Goal: Task Accomplishment & Management: Complete application form

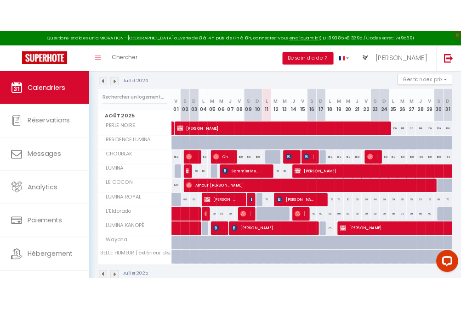
scroll to position [96, 0]
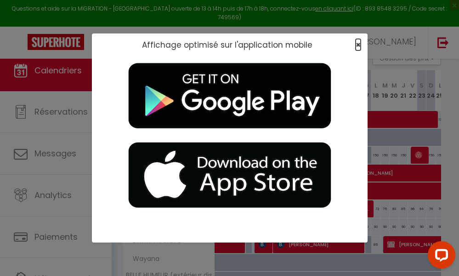
click at [355, 45] on span "×" at bounding box center [357, 44] width 5 height 11
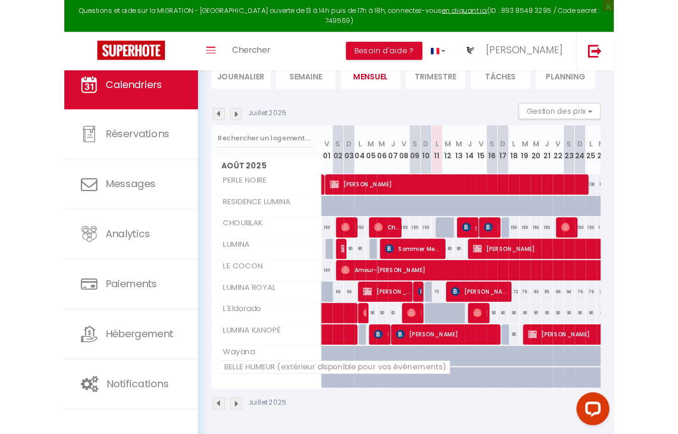
scroll to position [50, 0]
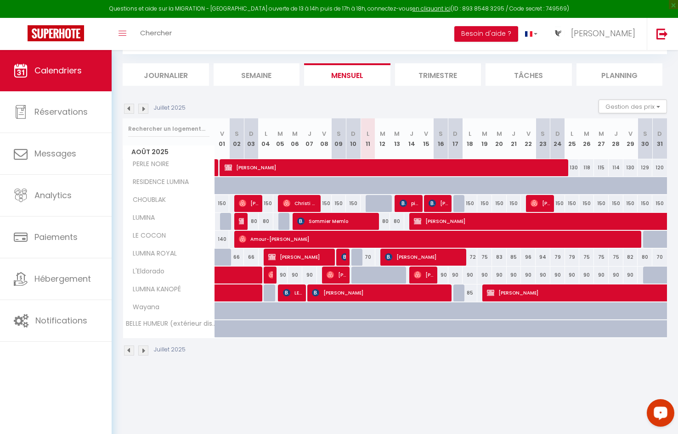
click at [146, 108] on img at bounding box center [143, 109] width 10 height 10
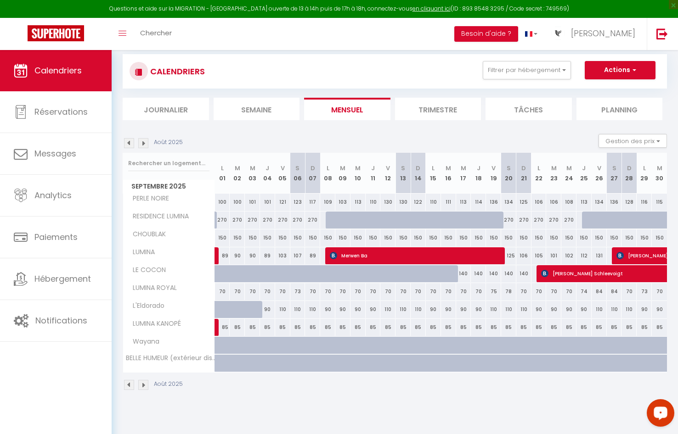
scroll to position [0, 0]
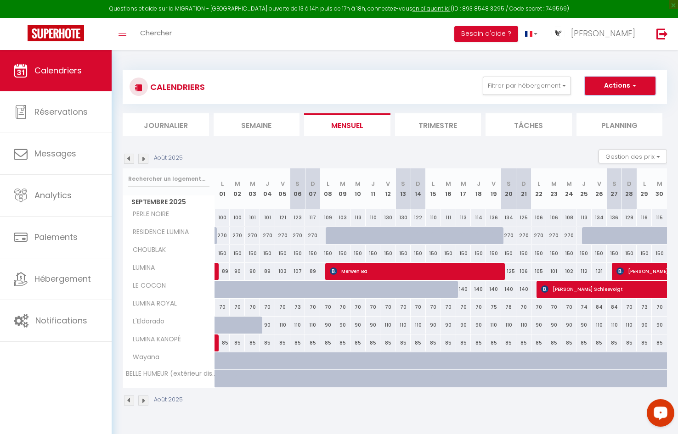
click at [577, 84] on button "Actions" at bounding box center [619, 86] width 71 height 18
click at [577, 107] on link "Nouvelle réservation" at bounding box center [610, 107] width 80 height 14
select select
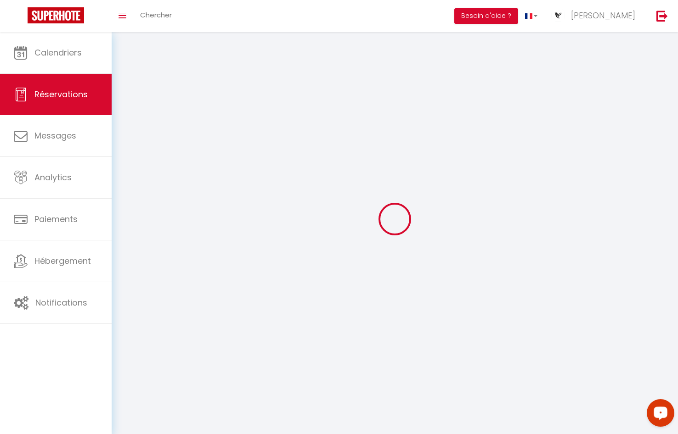
select select
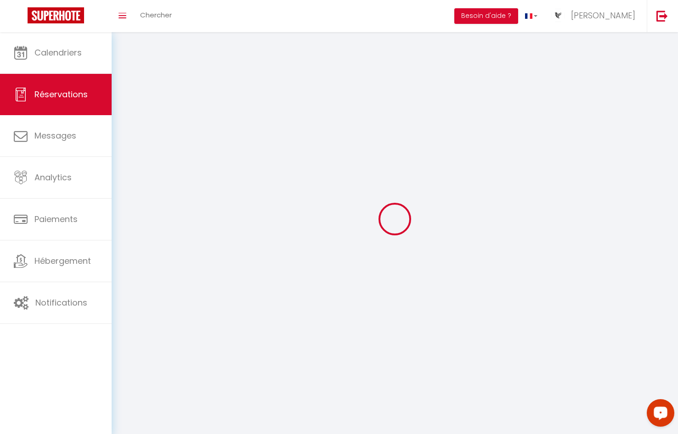
select select
checkbox input "false"
select select
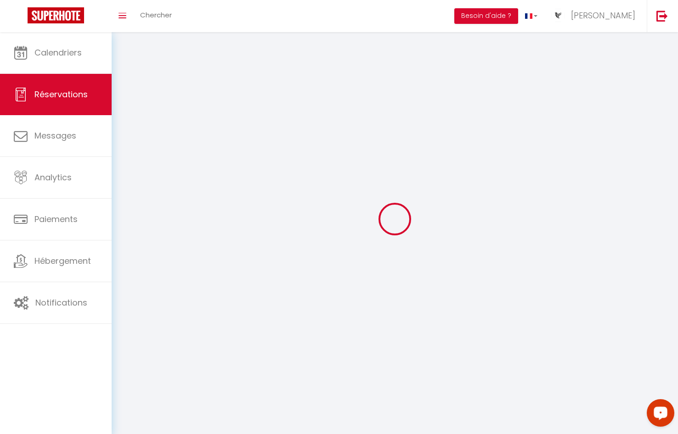
select select
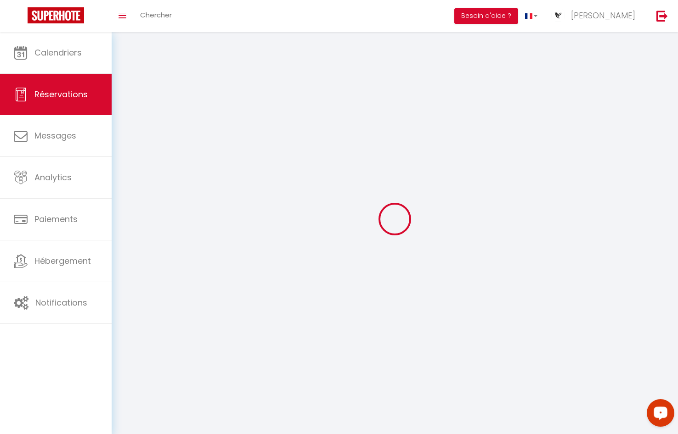
checkbox input "false"
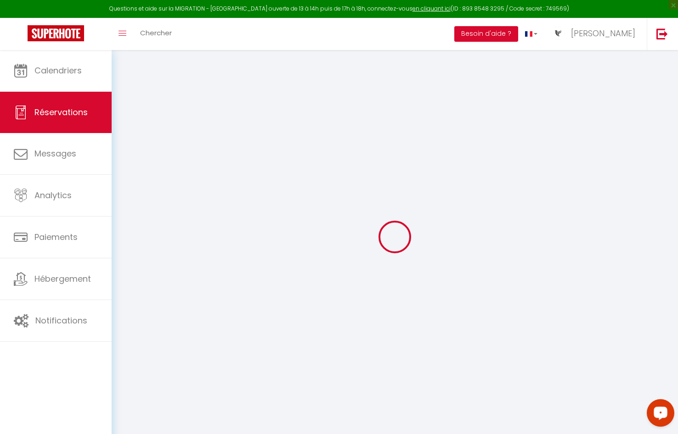
select select
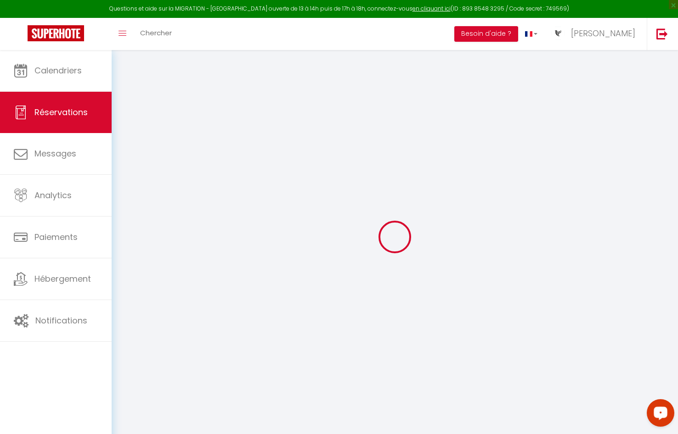
select select
checkbox input "false"
select select
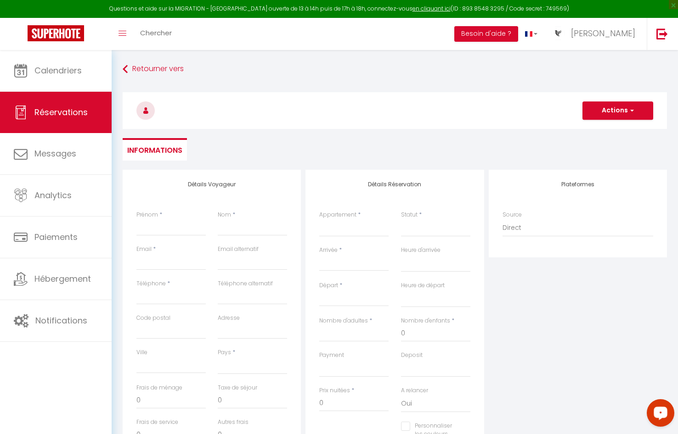
select select
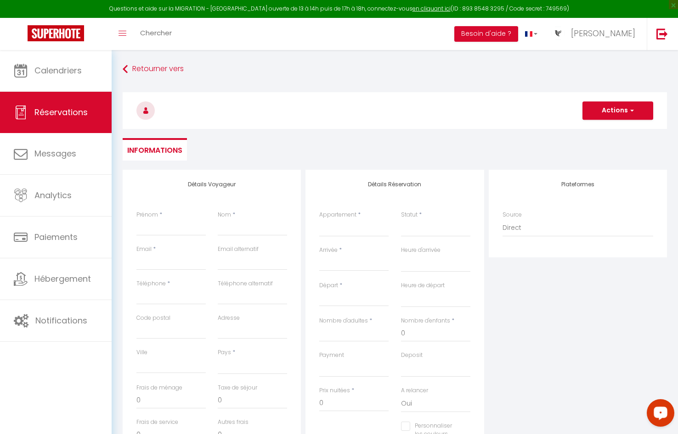
checkbox input "false"
select select
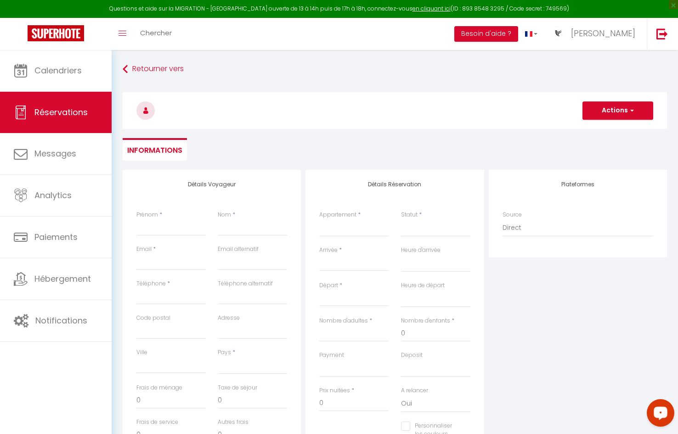
select select
checkbox input "false"
select select
click at [170, 234] on input "Prénom" at bounding box center [170, 227] width 69 height 17
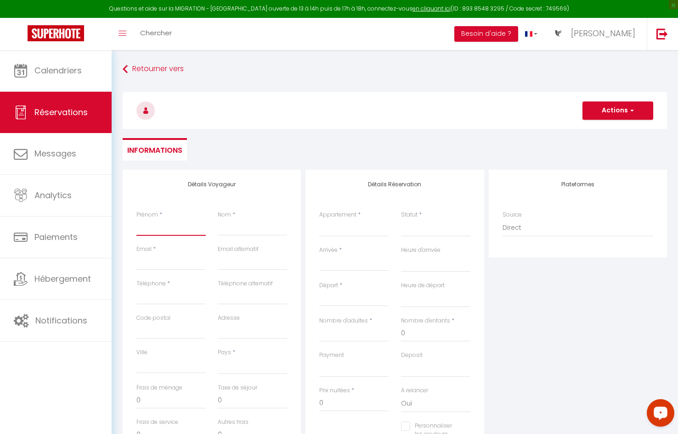
type input "E"
select select
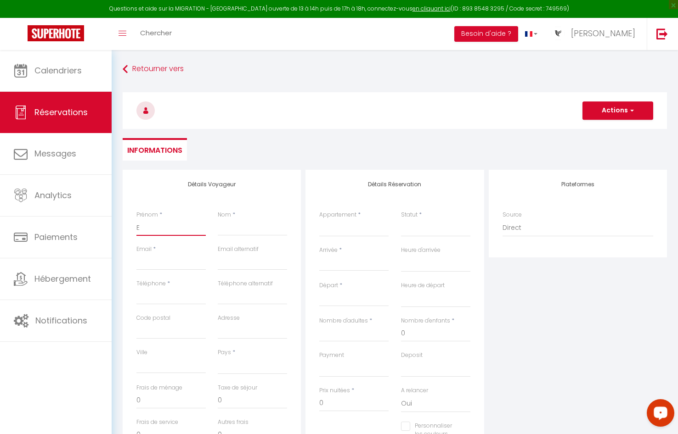
select select
checkbox input "false"
type input "ER"
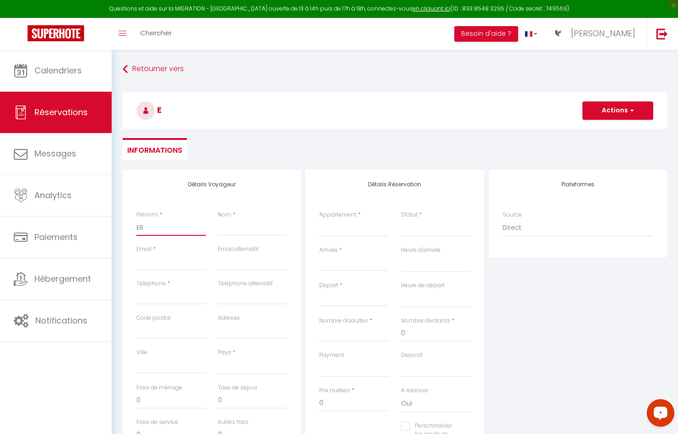
select select
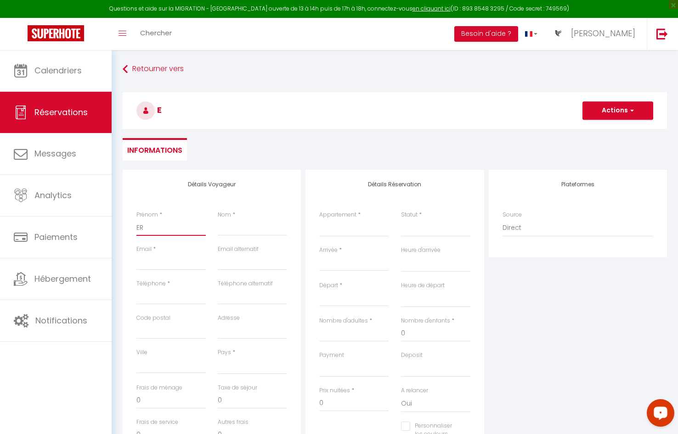
select select
checkbox input "false"
type input "ERD"
select select
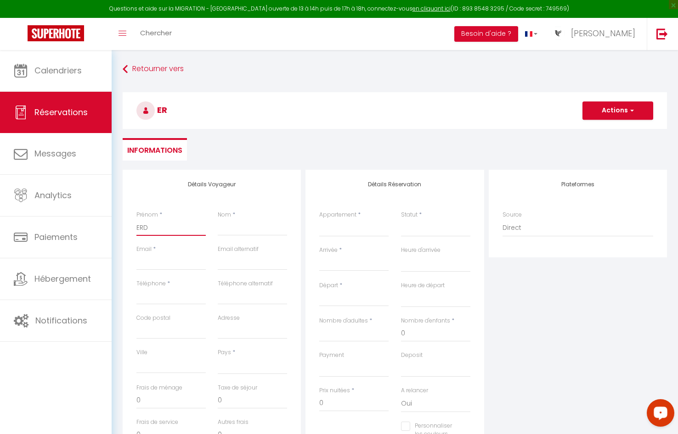
select select
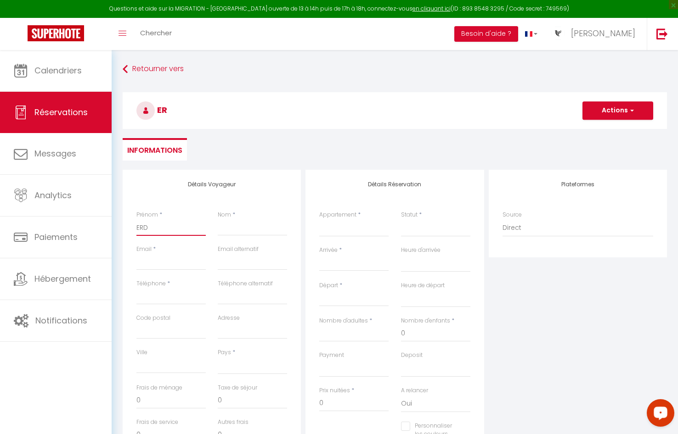
select select
checkbox input "false"
type input "ERDI"
select select
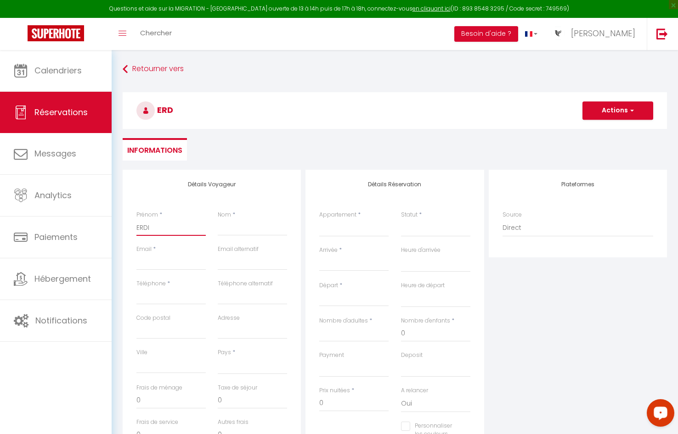
select select
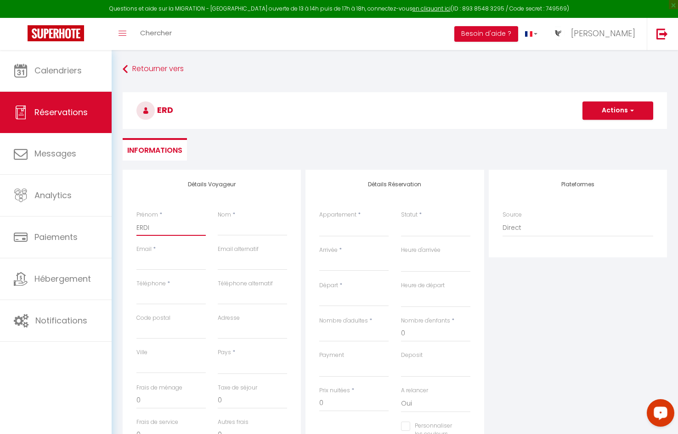
checkbox input "false"
type input "ERDIK"
select select
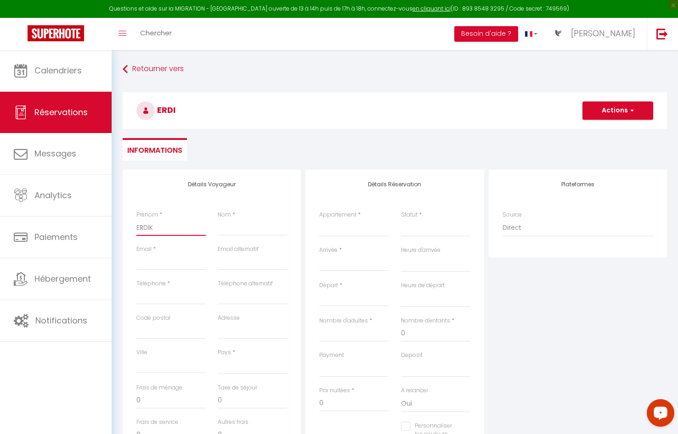
select select
checkbox input "false"
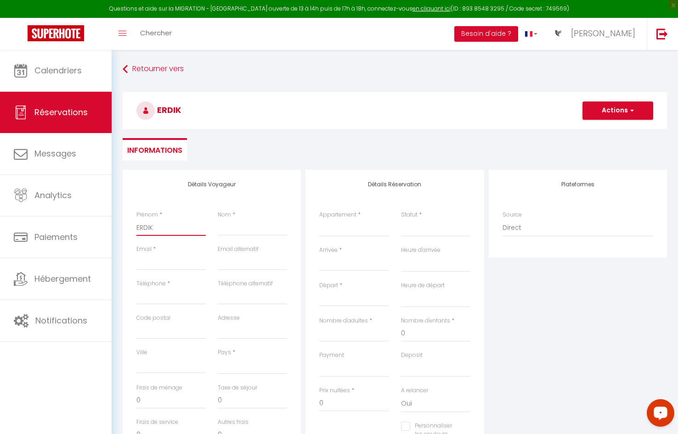
type input "ERDIK"
click at [222, 233] on input "Nom" at bounding box center [252, 227] width 69 height 17
type input "P"
select select
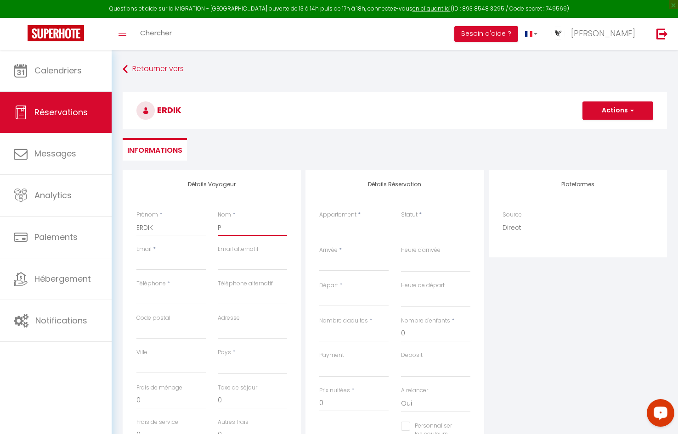
select select
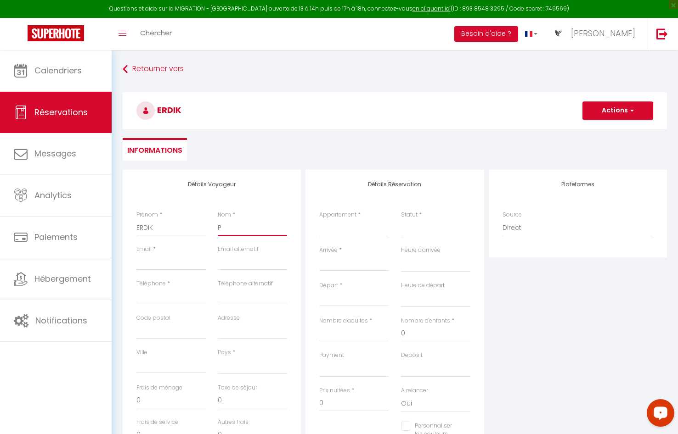
checkbox input "false"
type input "PE"
select select
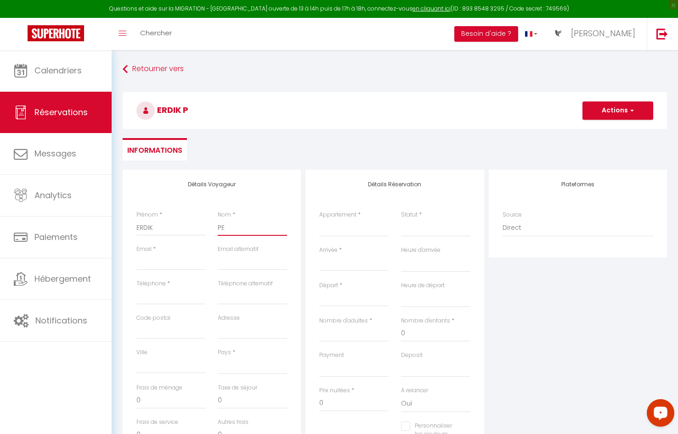
select select
checkbox input "false"
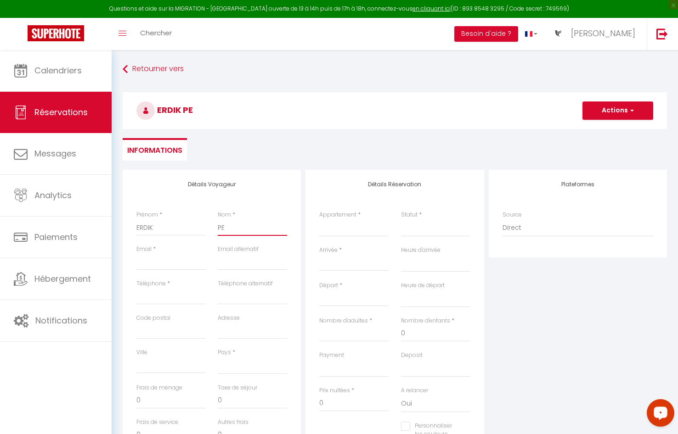
type input "PEI"
select select
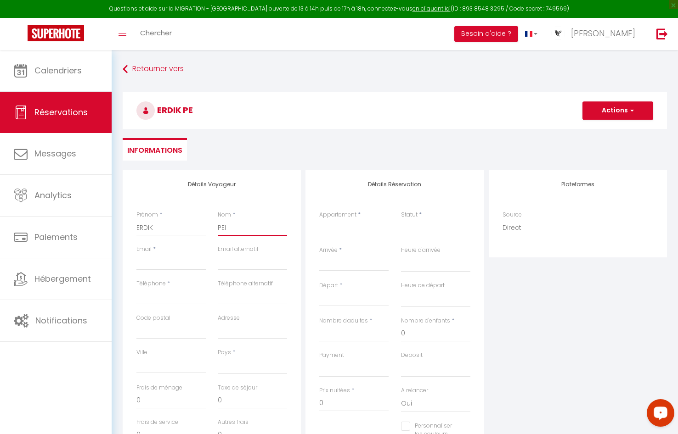
select select
checkbox input "false"
type input "PEIN"
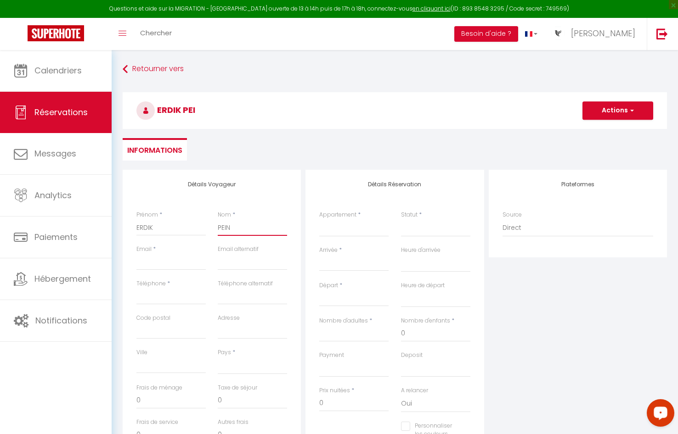
select select
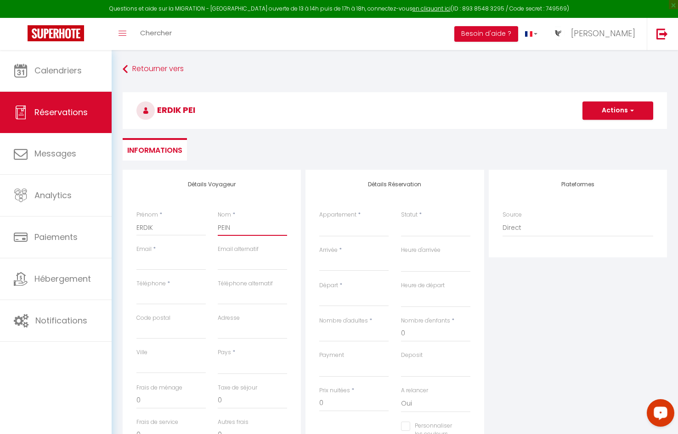
select select
checkbox input "false"
type input "PEINT"
select select
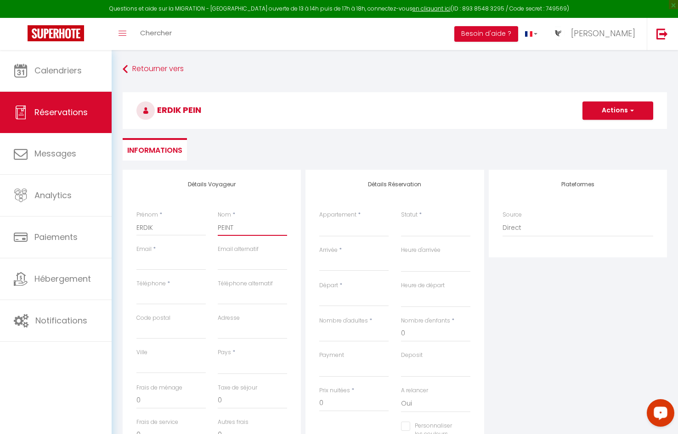
select select
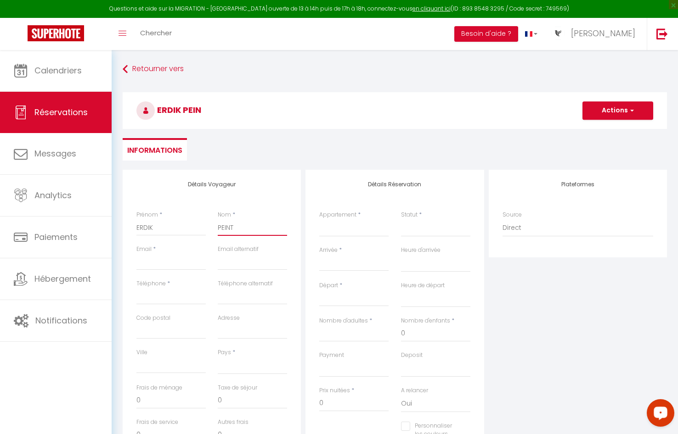
select select
checkbox input "false"
type input "PEINTU"
select select
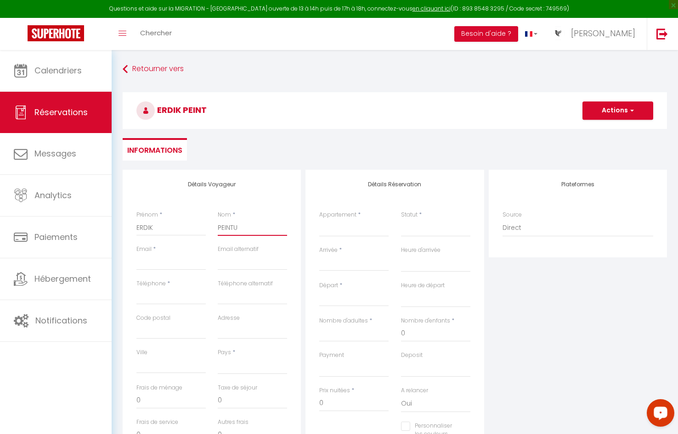
select select
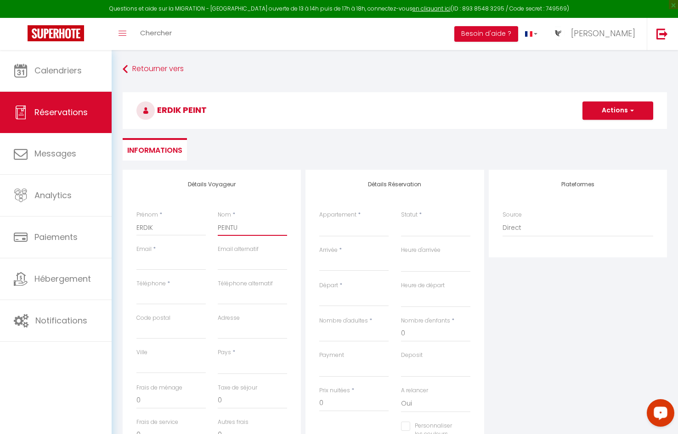
checkbox input "false"
type input "PEINTUR"
select select
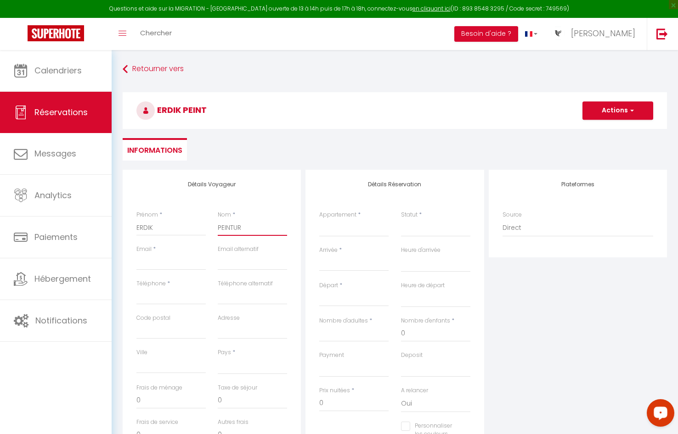
select select
checkbox input "false"
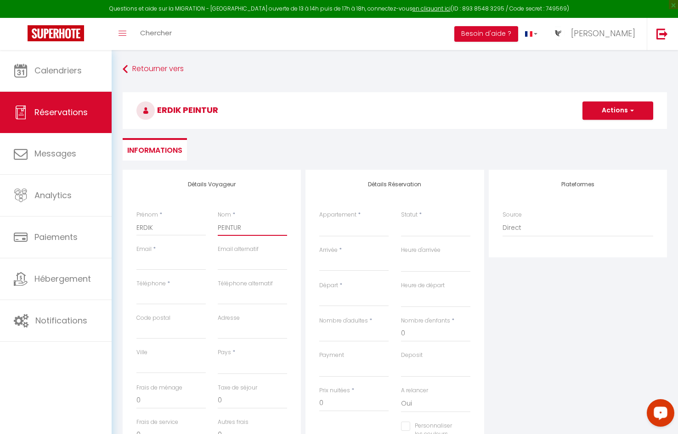
type input "PEINTURE"
select select
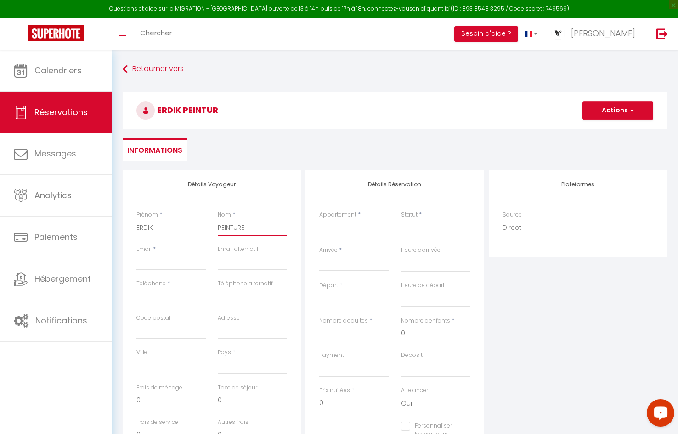
select select
checkbox input "false"
type input "PEINTURE"
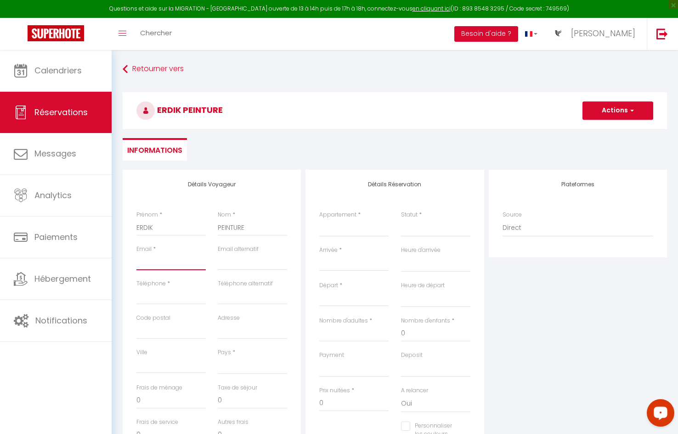
click at [171, 268] on input "Email client" at bounding box center [170, 262] width 69 height 17
type input "g"
select select
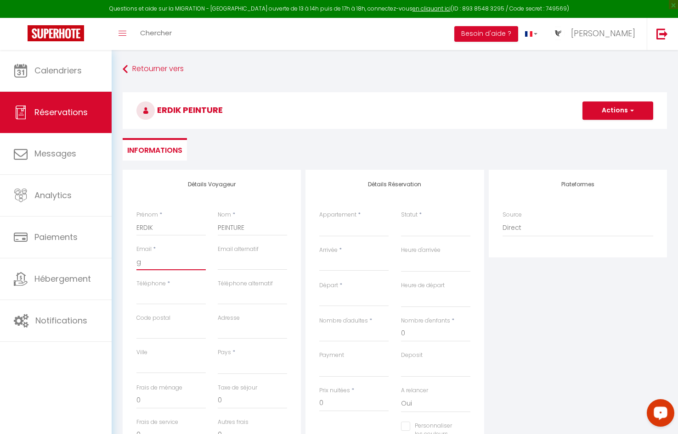
select select
checkbox input "false"
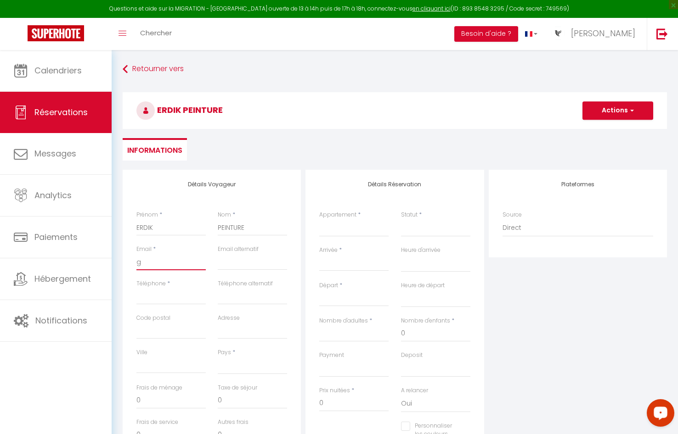
type input "gu"
select select
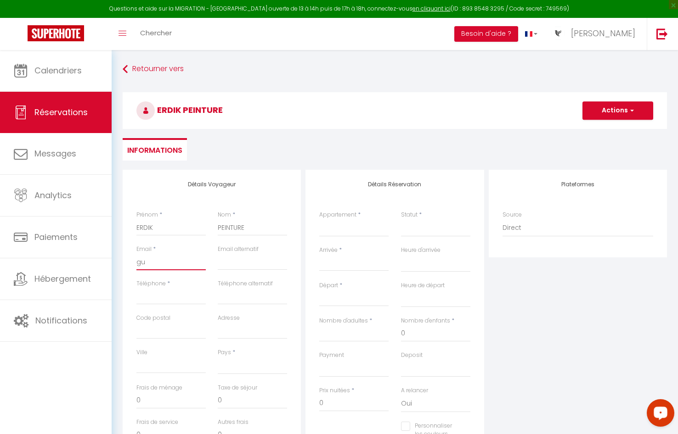
select select
checkbox input "false"
type input "gul"
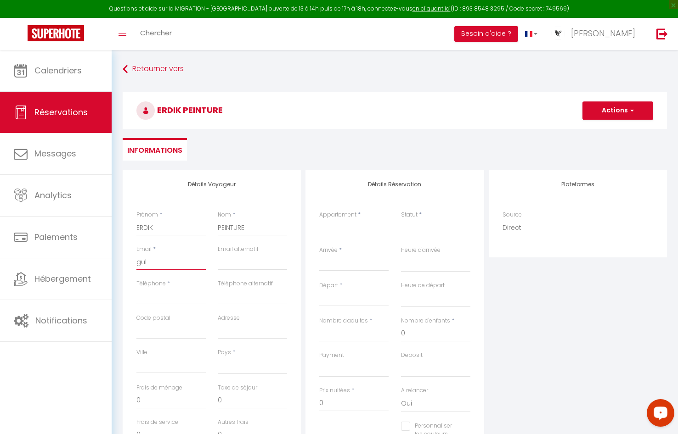
select select
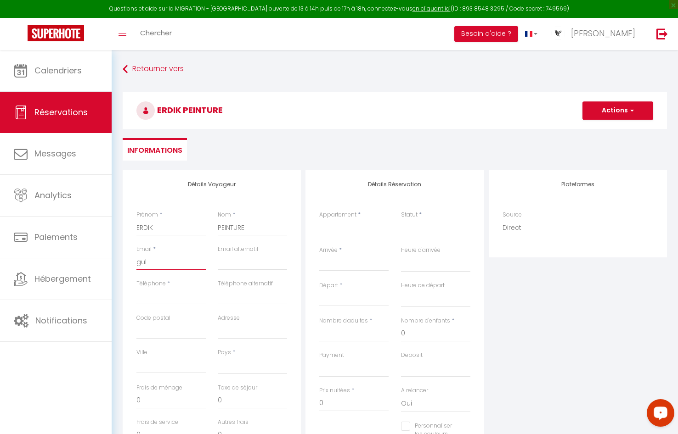
select select
checkbox input "false"
type input "gulh"
select select
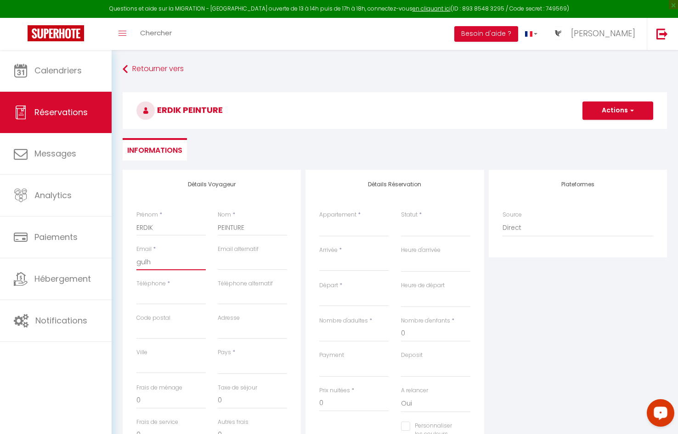
select select
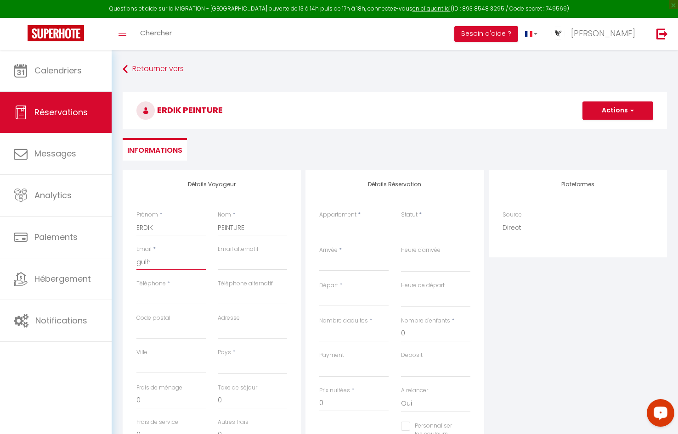
select select
checkbox input "false"
type input "gulha"
select select
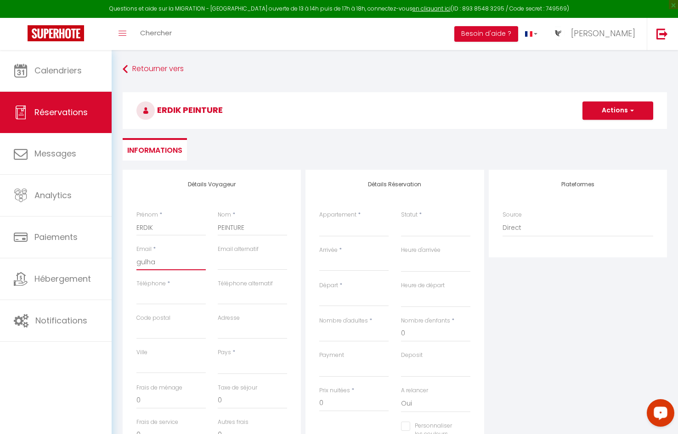
select select
click at [139, 268] on input "gulhanerdik@icloud.com" at bounding box center [170, 262] width 69 height 17
click at [157, 302] on input "Téléphone" at bounding box center [170, 296] width 69 height 17
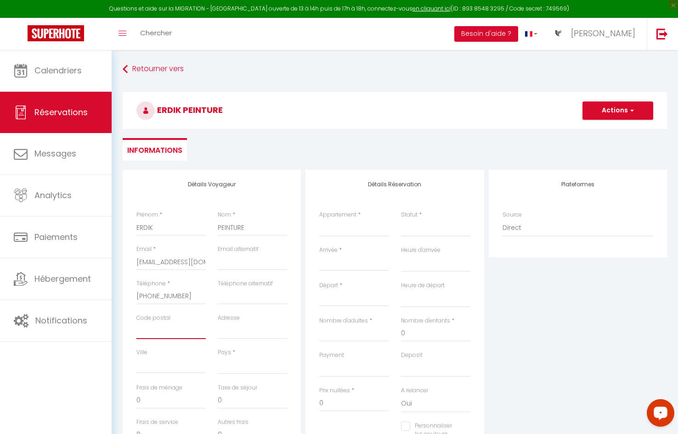
click at [156, 309] on input "Code postal" at bounding box center [170, 331] width 69 height 17
click at [191, 309] on input "Ville" at bounding box center [170, 365] width 69 height 17
click at [225, 309] on select "France Portugal Afghanistan Albania Algeria American Samoa Andorra Angola Angui…" at bounding box center [252, 365] width 69 height 17
click at [218, 309] on select "France Portugal Afghanistan Albania Algeria American Samoa Andorra Angola Angui…" at bounding box center [252, 365] width 69 height 17
click at [227, 309] on input "Adresse" at bounding box center [252, 331] width 69 height 17
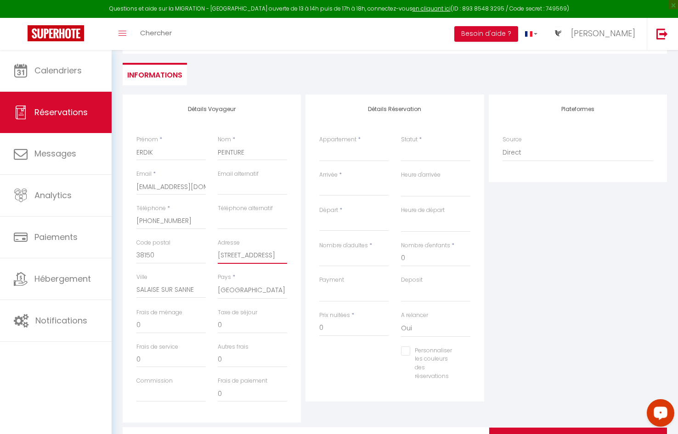
scroll to position [92, 0]
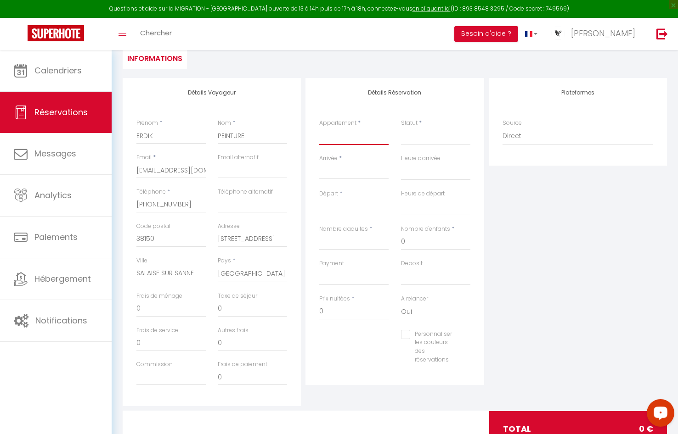
click at [352, 135] on select "PERLE NOIRE LUMINA LE COCON LUMINA ROYAL L'Eldorado LUMINA KANOPÉ Wayana BELLE …" at bounding box center [353, 136] width 69 height 17
click at [319, 128] on select "PERLE NOIRE LUMINA LE COCON LUMINA ROYAL L'Eldorado LUMINA KANOPÉ Wayana BELLE …" at bounding box center [353, 136] width 69 height 17
click at [416, 137] on select "Confirmé Non Confirmé Annulé Annulé par le voyageur No Show Request" at bounding box center [435, 136] width 69 height 17
click at [401, 128] on select "Confirmé Non Confirmé Annulé Annulé par le voyageur No Show Request" at bounding box center [435, 136] width 69 height 17
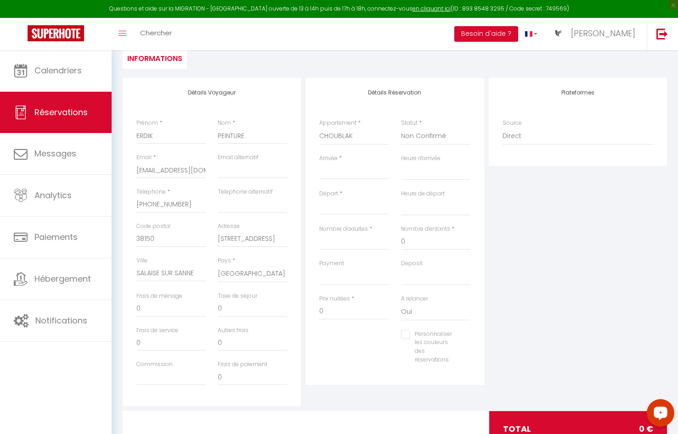
click at [348, 172] on input "Arrivée" at bounding box center [353, 172] width 69 height 12
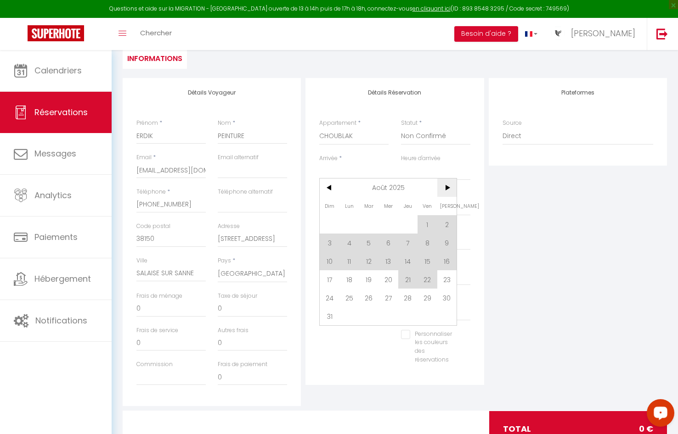
click at [443, 186] on span ">" at bounding box center [447, 188] width 20 height 18
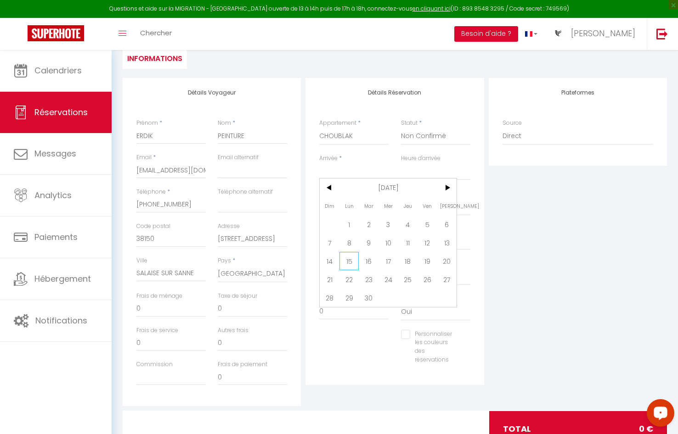
click at [357, 258] on span "15" at bounding box center [349, 261] width 20 height 18
click at [362, 172] on input "Lun 15 Septembre 2025" at bounding box center [353, 172] width 69 height 12
click at [408, 277] on span "25" at bounding box center [408, 279] width 20 height 18
click at [377, 206] on input "Mar 16 Septembre 2025" at bounding box center [353, 208] width 69 height 12
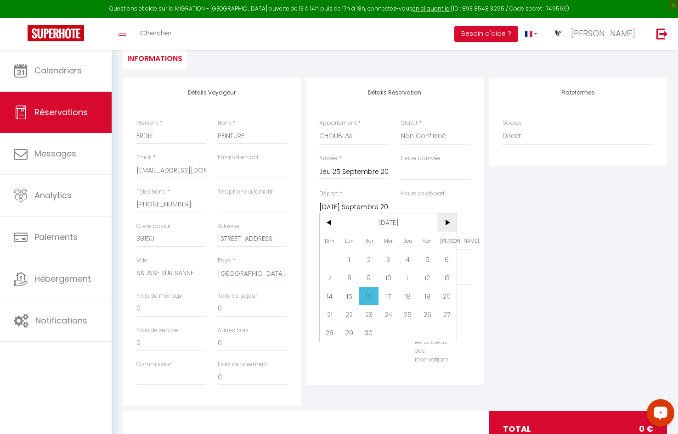
click at [442, 222] on span ">" at bounding box center [447, 223] width 20 height 18
click at [445, 309] on span "25" at bounding box center [447, 314] width 20 height 18
click at [409, 211] on select "00:00 00:30 01:00 01:30 02:00 02:30 03:00 03:30 04:00 04:30 05:00 05:30 06:00 0…" at bounding box center [435, 206] width 69 height 17
click at [401, 198] on select "00:00 00:30 01:00 01:30 02:00 02:30 03:00 03:30 04:00 04:30 05:00 05:30 06:00 0…" at bounding box center [435, 206] width 69 height 17
click at [413, 173] on select "00:00 00:30 01:00 01:30 02:00 02:30 03:00 03:30 04:00 04:30 05:00 05:30 06:00 0…" at bounding box center [435, 171] width 69 height 17
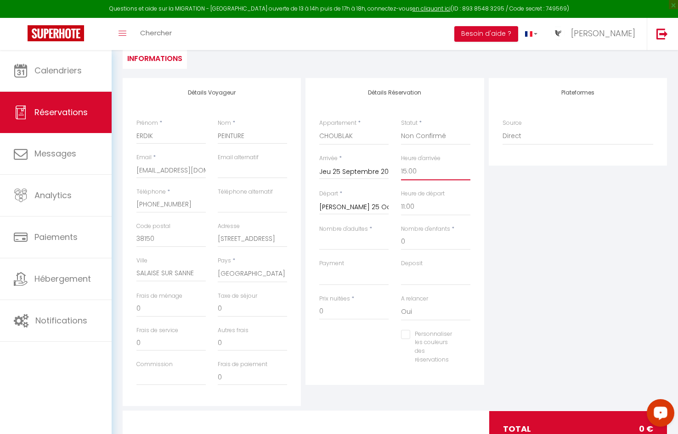
click at [401, 163] on select "00:00 00:30 01:00 01:30 02:00 02:30 03:00 03:30 04:00 04:30 05:00 05:30 06:00 0…" at bounding box center [435, 171] width 69 height 17
click at [339, 236] on input "Nombre d'adultes" at bounding box center [353, 242] width 69 height 17
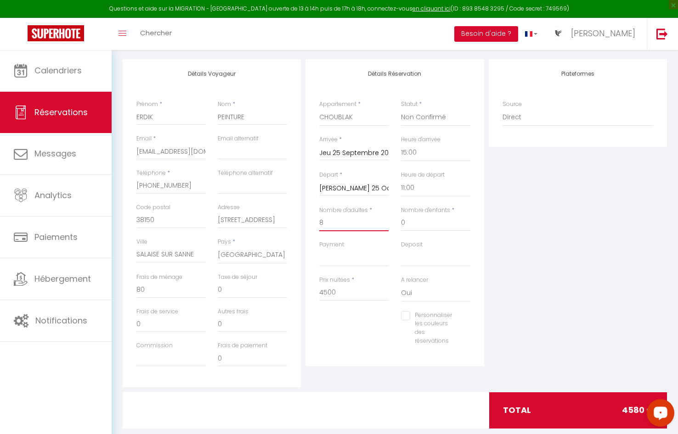
scroll to position [128, 0]
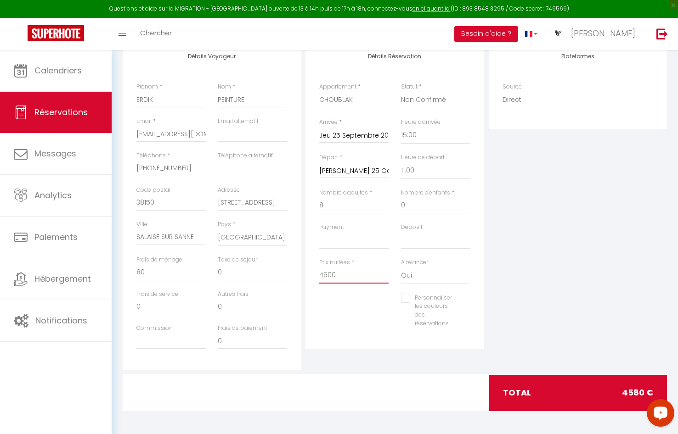
click at [321, 278] on input "4500" at bounding box center [353, 275] width 69 height 17
click at [356, 309] on div at bounding box center [394, 393] width 185 height 36
click at [139, 274] on input "0" at bounding box center [170, 272] width 69 height 17
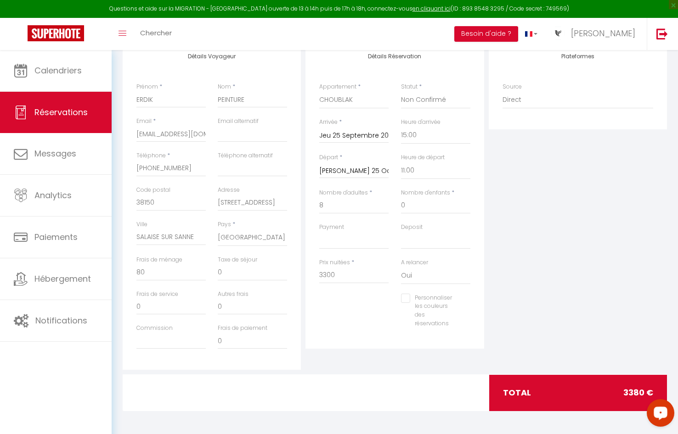
click at [343, 309] on div at bounding box center [394, 393] width 185 height 36
click at [421, 238] on select "OK KO" at bounding box center [435, 240] width 69 height 17
click at [401, 232] on select "OK KO" at bounding box center [435, 240] width 69 height 17
click at [350, 244] on select "OK KO" at bounding box center [353, 240] width 69 height 17
click at [319, 232] on select "OK KO" at bounding box center [353, 240] width 69 height 17
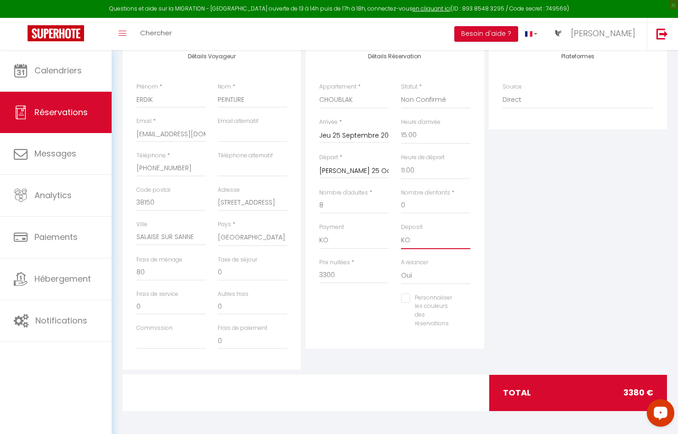
click at [416, 242] on select "OK KO" at bounding box center [435, 240] width 69 height 17
click at [401, 232] on select "OK KO" at bounding box center [435, 240] width 69 height 17
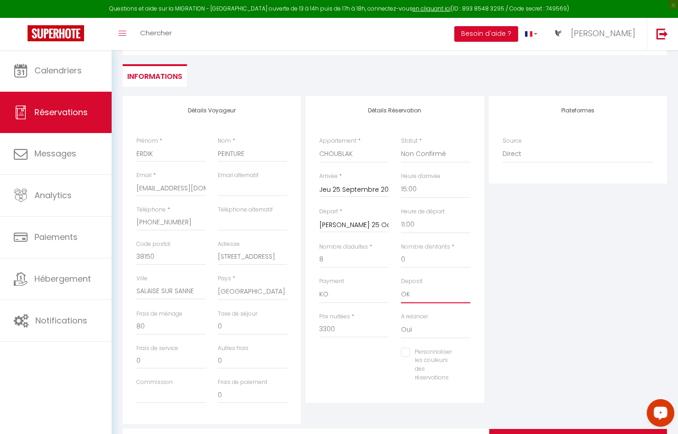
scroll to position [36, 0]
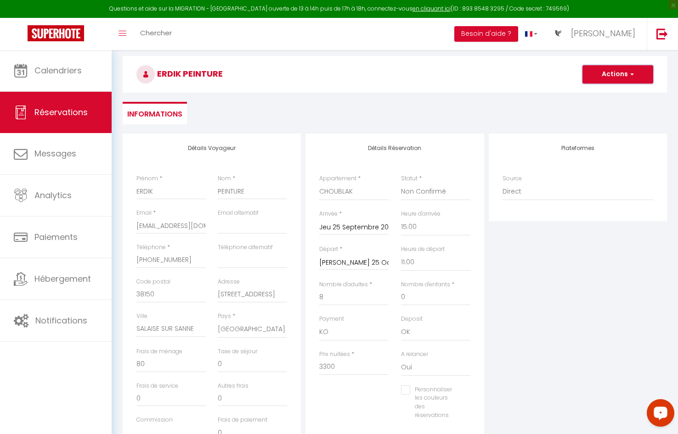
click at [577, 73] on button "Actions" at bounding box center [617, 74] width 71 height 18
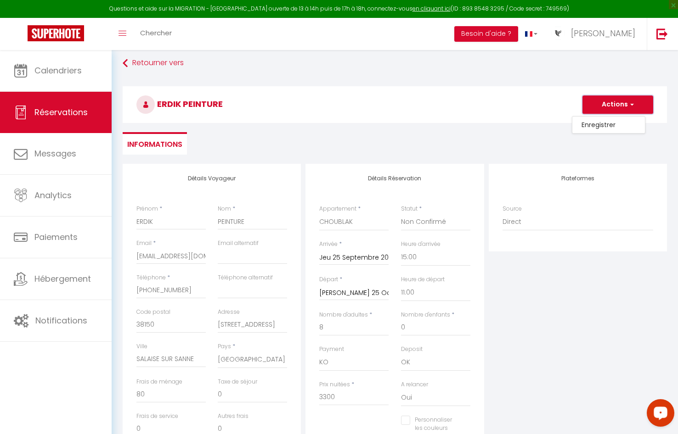
scroll to position [0, 0]
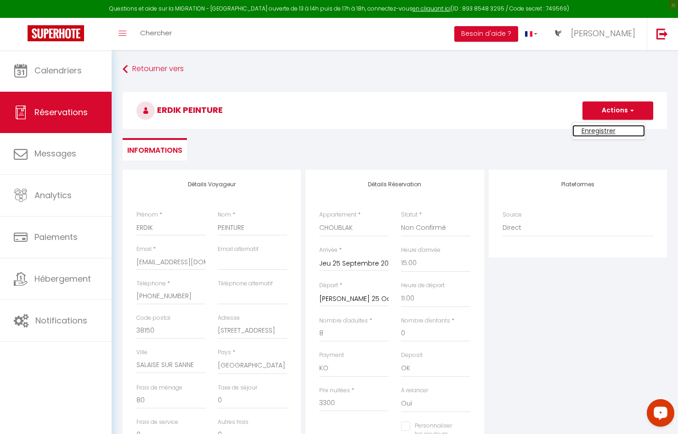
click at [577, 133] on link "Enregistrer" at bounding box center [608, 131] width 73 height 12
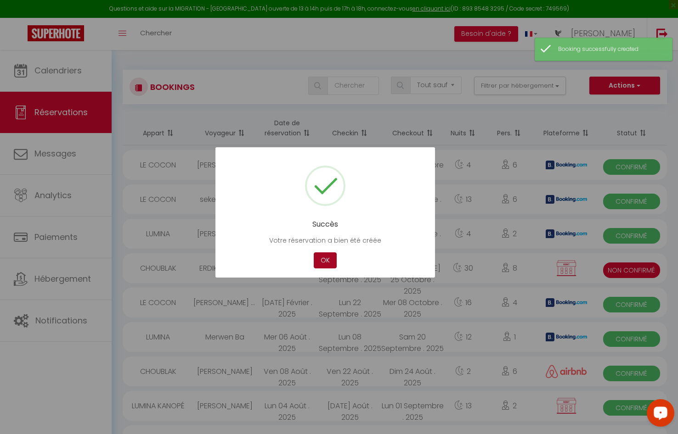
click at [327, 257] on button "OK" at bounding box center [325, 261] width 23 height 16
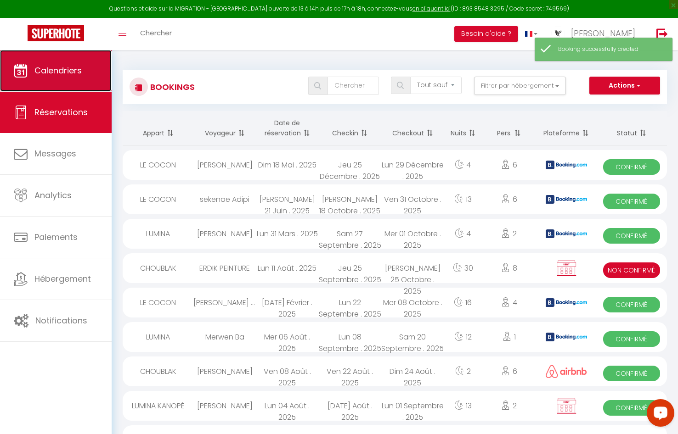
click at [56, 74] on span "Calendriers" at bounding box center [57, 70] width 47 height 11
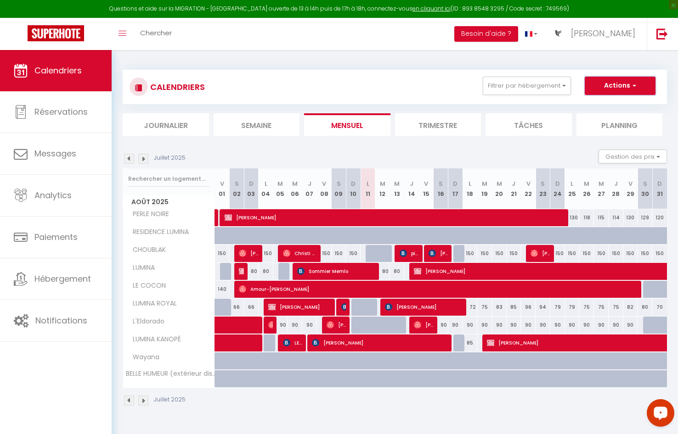
click at [577, 90] on button "Actions" at bounding box center [619, 86] width 71 height 18
click at [487, 161] on div "Juillet 2025 Gestion des prix Nb Nuits minimum Règles Disponibilité" at bounding box center [395, 159] width 544 height 19
click at [142, 158] on img at bounding box center [143, 159] width 10 height 10
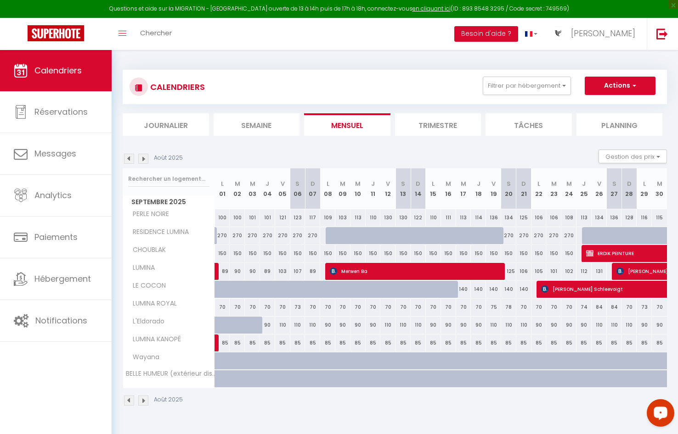
click at [142, 158] on img at bounding box center [143, 159] width 10 height 10
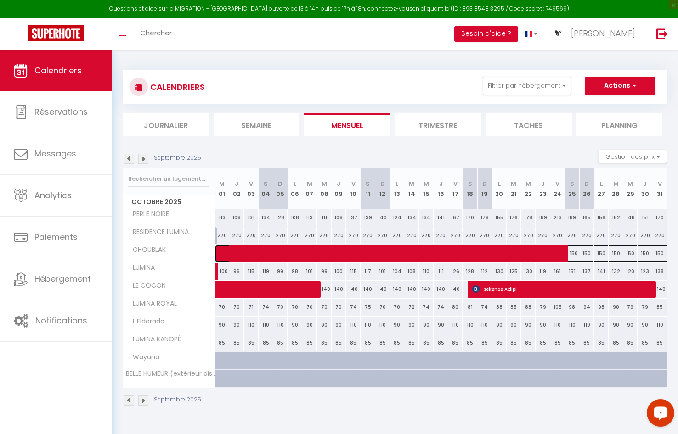
click at [302, 252] on span at bounding box center [478, 253] width 507 height 17
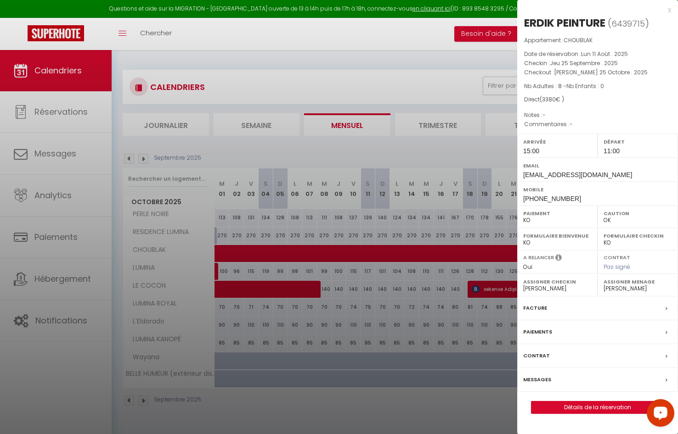
click at [535, 303] on label "Facture" at bounding box center [535, 308] width 24 height 10
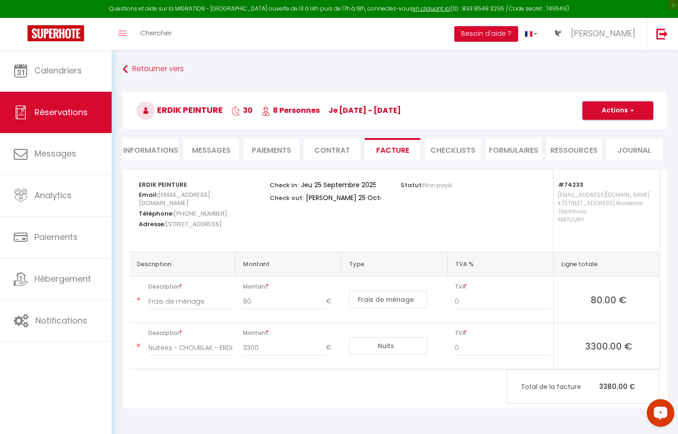
click at [577, 108] on button "Actions" at bounding box center [617, 110] width 71 height 18
click at [577, 141] on link "Aperçu et éditer" at bounding box center [610, 143] width 77 height 12
click at [163, 154] on li "Informations" at bounding box center [151, 149] width 56 height 22
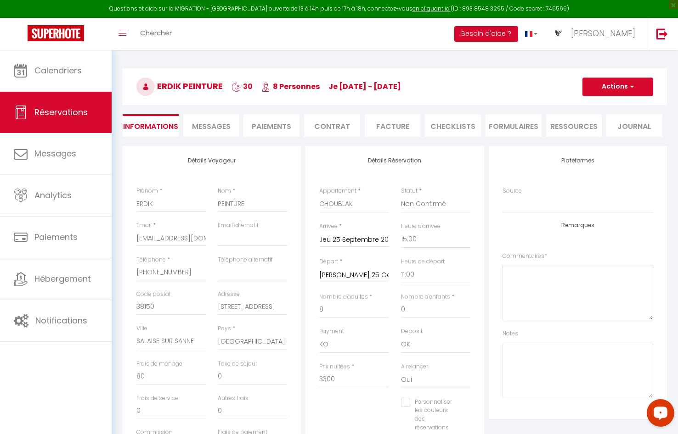
scroll to position [46, 0]
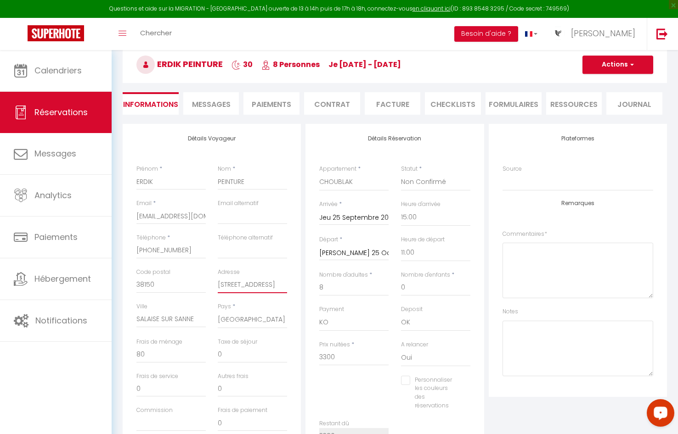
click at [218, 287] on input "[STREET_ADDRESS]" at bounding box center [252, 285] width 69 height 17
click at [577, 66] on button "Actions" at bounding box center [617, 65] width 71 height 18
click at [515, 81] on h3 "ERDIK PEINTURE 30 8 Personnes je 25 Sep - sa 25 Oct" at bounding box center [395, 64] width 544 height 37
click at [385, 106] on li "Facture" at bounding box center [393, 103] width 56 height 22
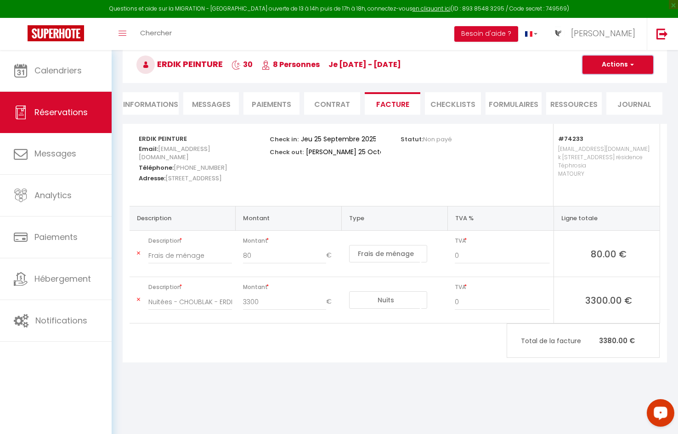
click at [577, 64] on button "Actions" at bounding box center [617, 65] width 71 height 18
click at [577, 96] on link "Aperçu et éditer" at bounding box center [610, 97] width 77 height 12
click at [577, 66] on button "Actions" at bounding box center [617, 65] width 71 height 18
click at [556, 84] on div "ERDIK PEINTURE 30 8 Personnes je 25 Sep - sa 25 Oct Actions Enregistrer Dupliqu…" at bounding box center [395, 63] width 556 height 49
click at [277, 102] on li "Paiements" at bounding box center [271, 103] width 56 height 22
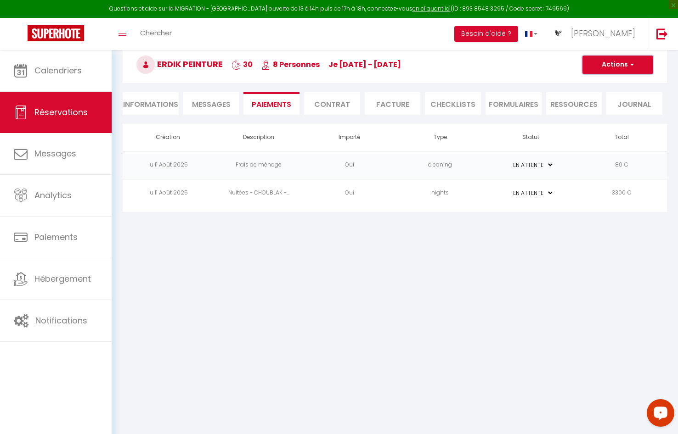
click at [577, 67] on button "Actions" at bounding box center [617, 65] width 71 height 18
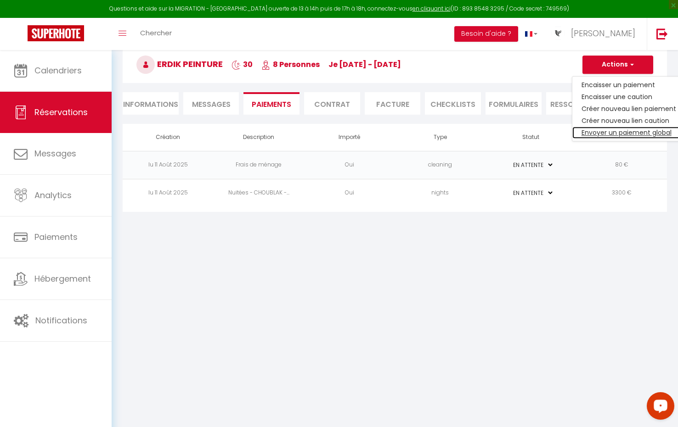
click at [577, 127] on link "Envoyer un paiement global" at bounding box center [628, 133] width 113 height 12
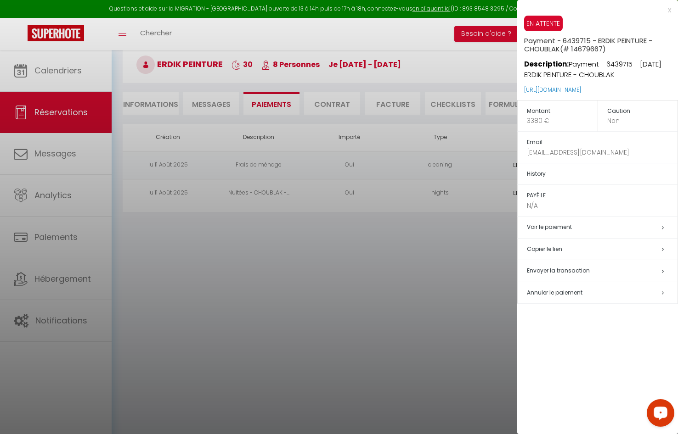
click at [556, 269] on span "Envoyer la transaction" at bounding box center [558, 271] width 63 height 8
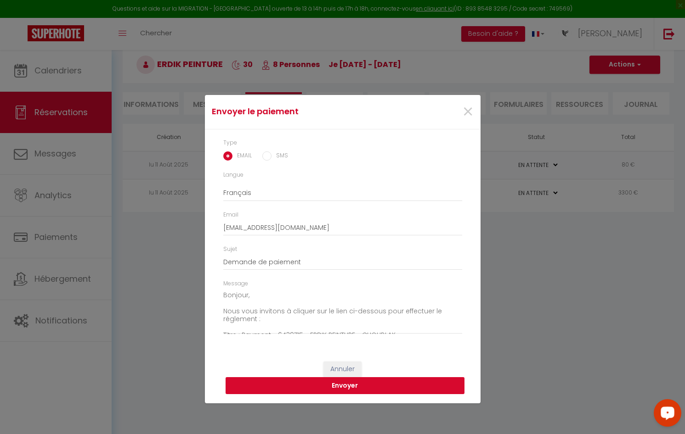
click at [328, 309] on button "Envoyer" at bounding box center [344, 385] width 239 height 17
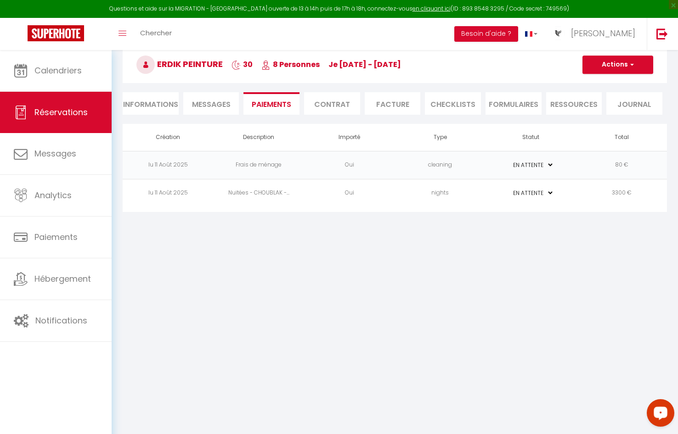
click at [152, 101] on li "Informations" at bounding box center [151, 103] width 56 height 22
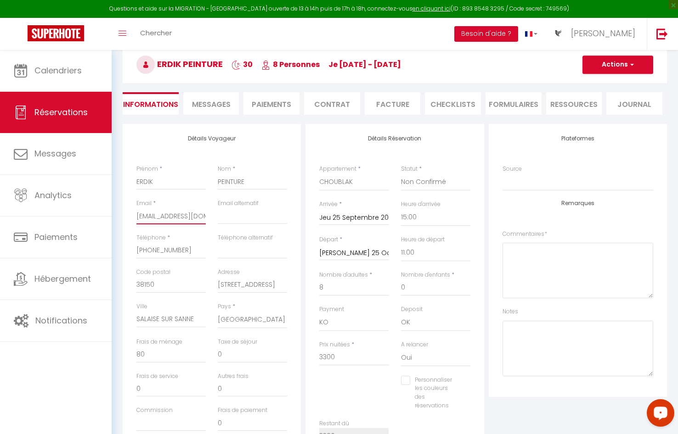
click at [173, 219] on input "gulhanerdik@icloud.com" at bounding box center [170, 216] width 69 height 17
click at [389, 101] on li "Facture" at bounding box center [393, 103] width 56 height 22
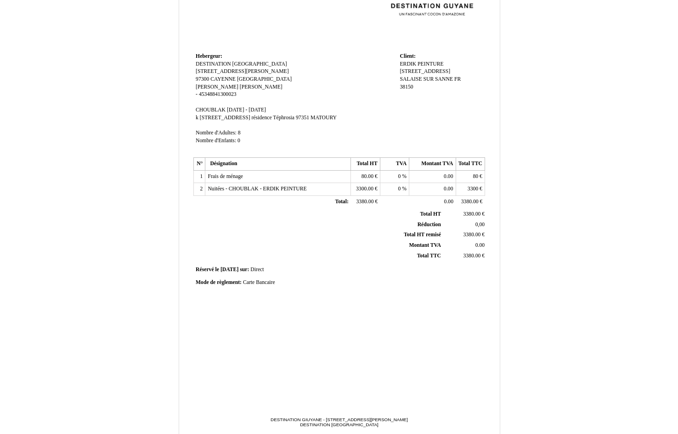
scroll to position [120, 0]
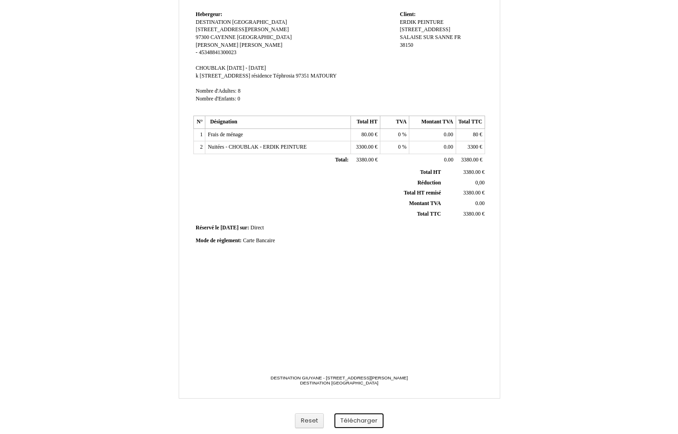
click at [347, 418] on button "Télécharger" at bounding box center [358, 421] width 49 height 15
